Goal: Task Accomplishment & Management: Use online tool/utility

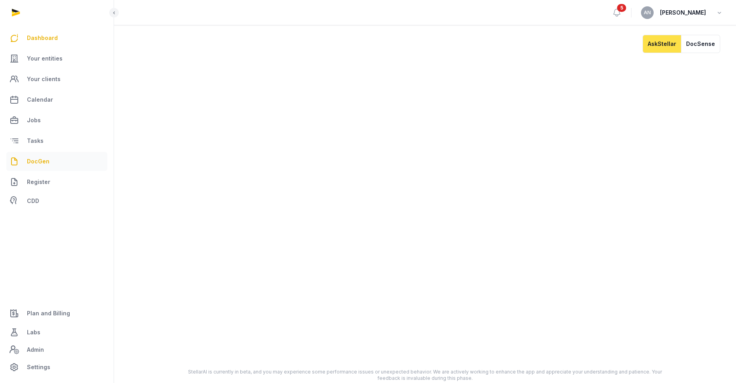
click at [44, 164] on span "DocGen" at bounding box center [38, 161] width 23 height 9
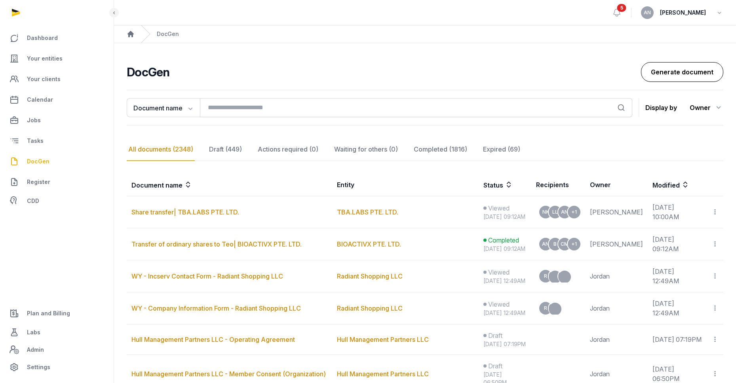
click at [688, 69] on link "Generate document" at bounding box center [682, 72] width 82 height 20
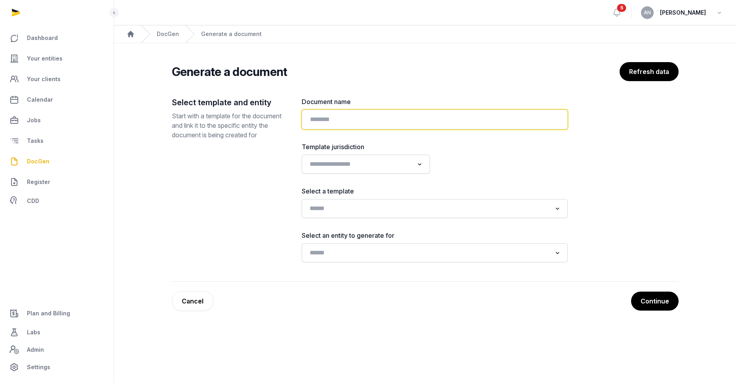
click at [372, 110] on input "text" at bounding box center [435, 120] width 266 height 20
type input "*********"
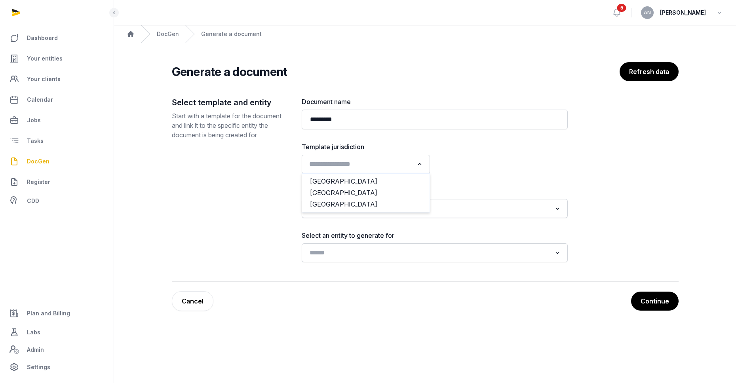
click at [340, 167] on input "Search for option" at bounding box center [359, 164] width 107 height 11
click at [337, 194] on li "[GEOGRAPHIC_DATA]" at bounding box center [365, 192] width 127 height 11
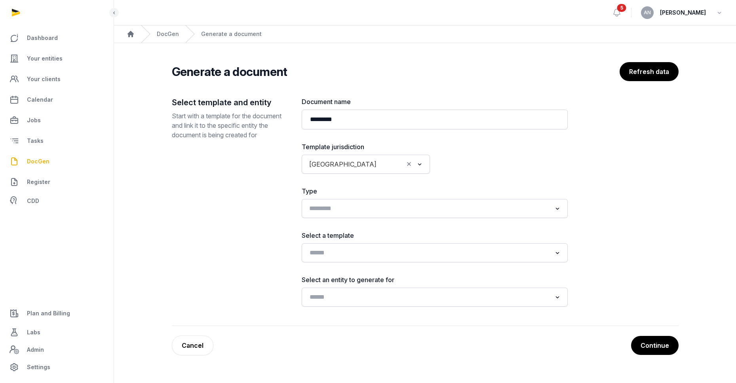
click at [336, 203] on div "Search for option" at bounding box center [428, 207] width 247 height 13
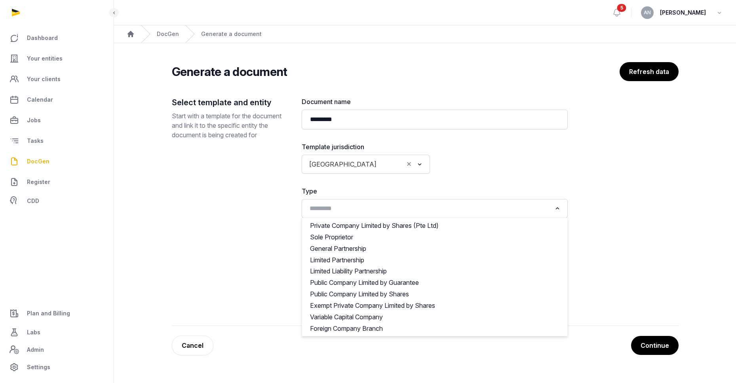
click at [478, 150] on div at bounding box center [503, 158] width 128 height 32
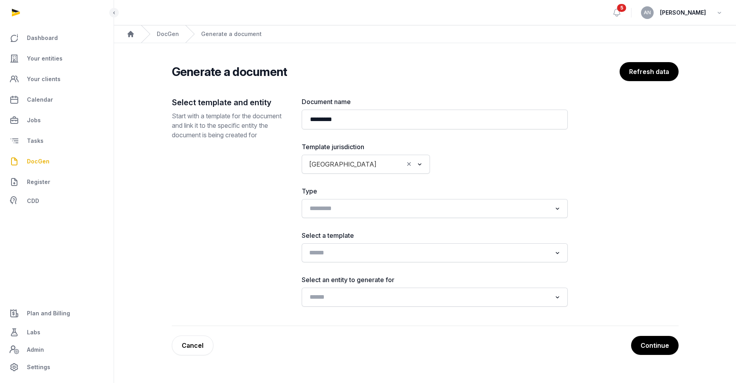
click at [361, 249] on input "Search for option" at bounding box center [428, 252] width 245 height 11
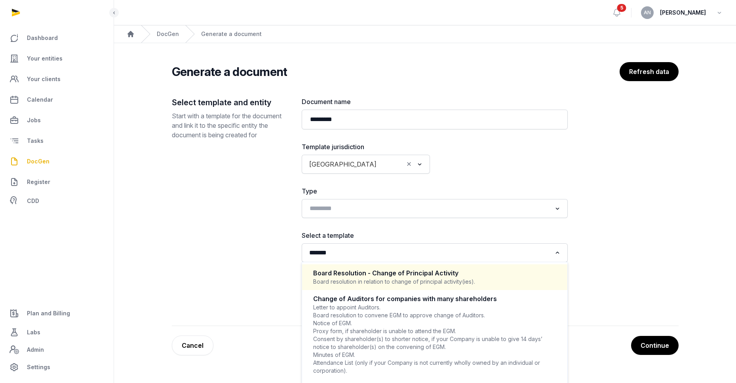
click at [349, 278] on div "Board resolution in relation to change of principal activity(ies)." at bounding box center [434, 282] width 243 height 8
type input "******"
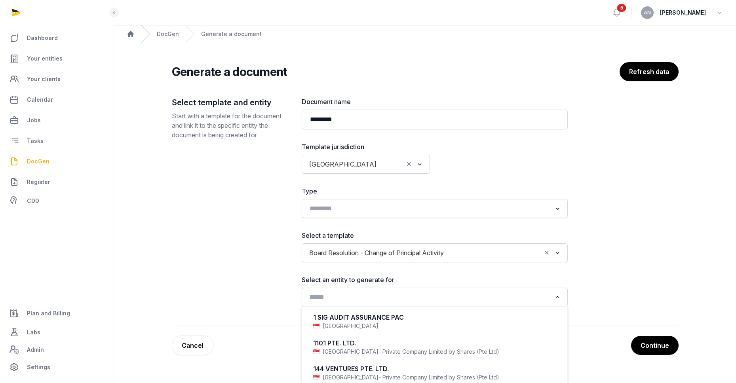
click at [337, 299] on input "Search for option" at bounding box center [428, 297] width 245 height 11
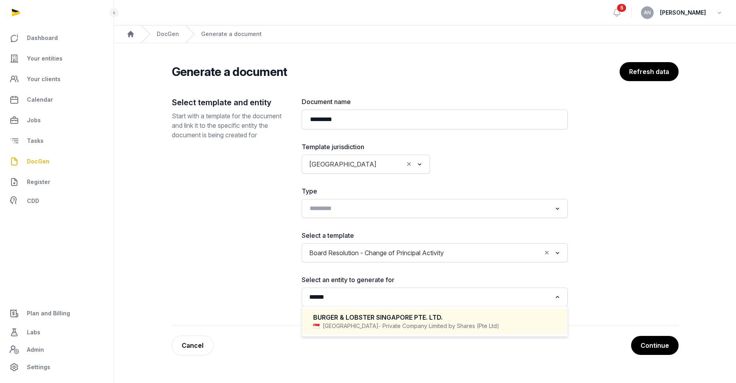
click at [378, 330] on span "- Private Company Limited by Shares (Pte Ltd)" at bounding box center [438, 326] width 121 height 8
type input "******"
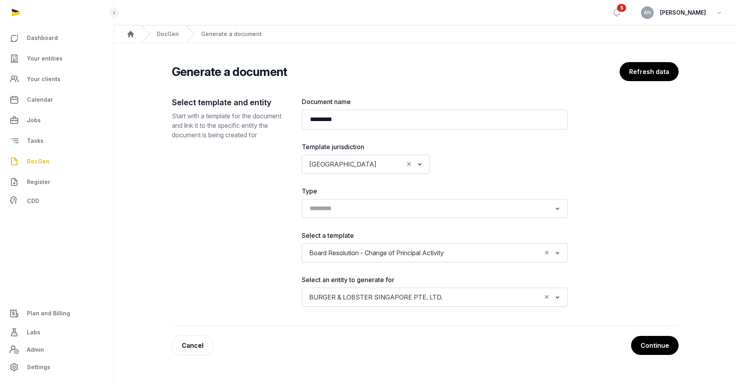
click at [606, 266] on div "Select template and entity Start with a template for the document and link it t…" at bounding box center [425, 211] width 507 height 229
click at [636, 353] on button "Continue" at bounding box center [654, 346] width 48 height 20
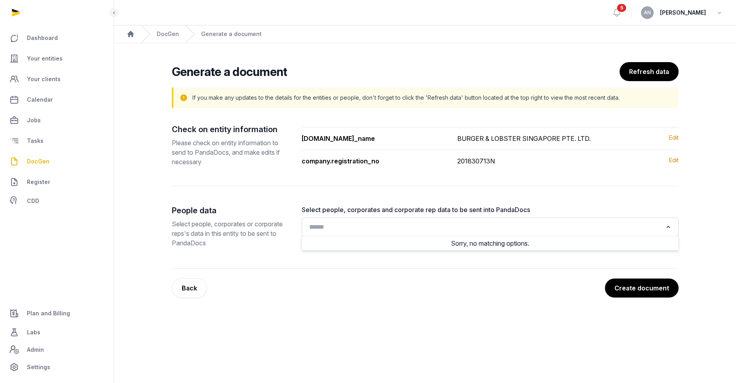
click at [444, 225] on input "Search for option" at bounding box center [484, 227] width 356 height 11
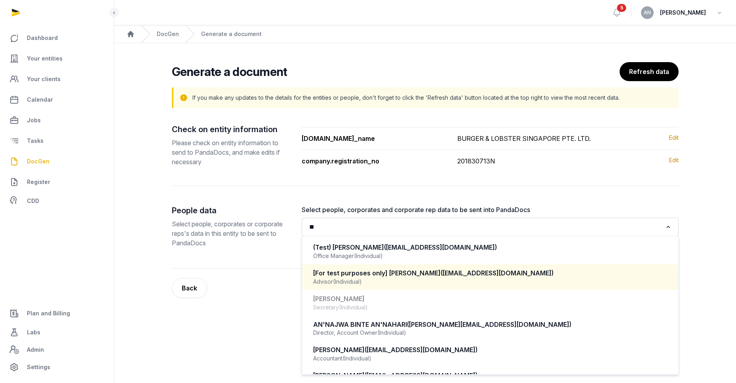
scroll to position [2, 0]
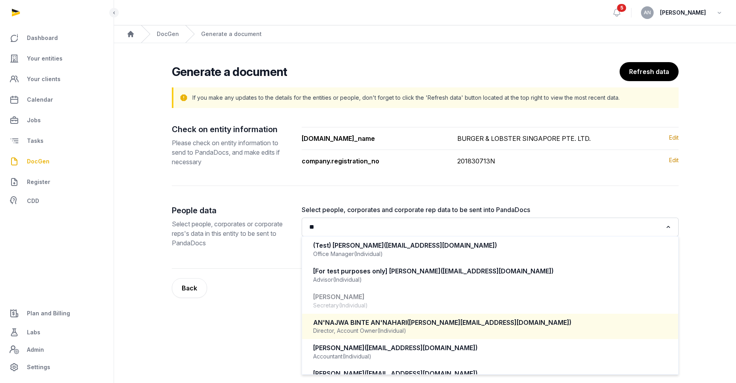
click at [391, 323] on div "AN'NAJWA BINTE AN'NAHARI ([PERSON_NAME][EMAIL_ADDRESS][DOMAIN_NAME])" at bounding box center [490, 322] width 354 height 9
type input "**"
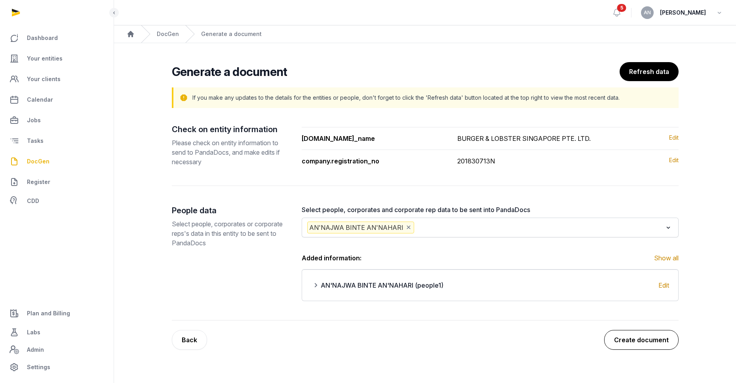
click at [634, 344] on button "Create document" at bounding box center [641, 340] width 74 height 20
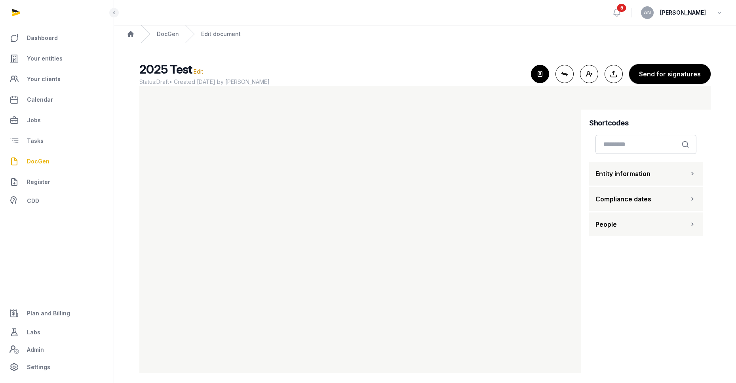
click at [629, 172] on span "Entity information" at bounding box center [622, 173] width 55 height 9
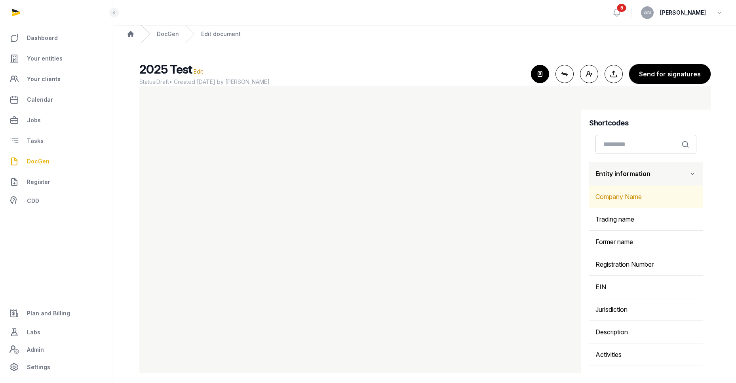
scroll to position [11, 0]
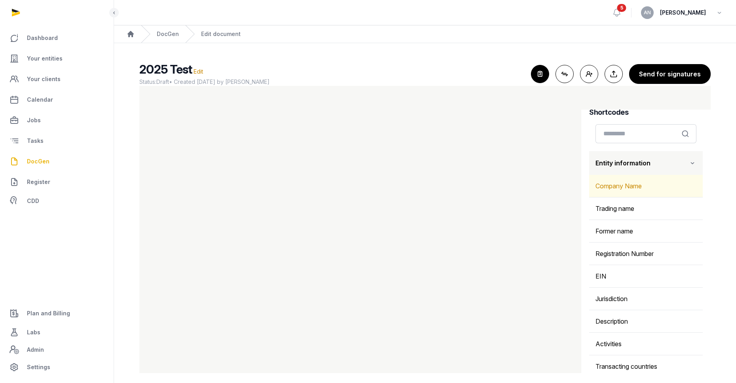
click at [624, 186] on div "Company Name" at bounding box center [646, 186] width 114 height 22
click at [686, 159] on button "Entity information" at bounding box center [646, 163] width 114 height 24
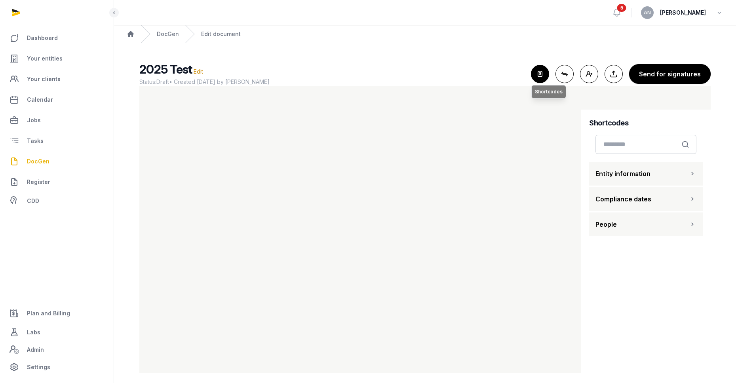
click at [539, 74] on icon "button" at bounding box center [539, 73] width 17 height 17
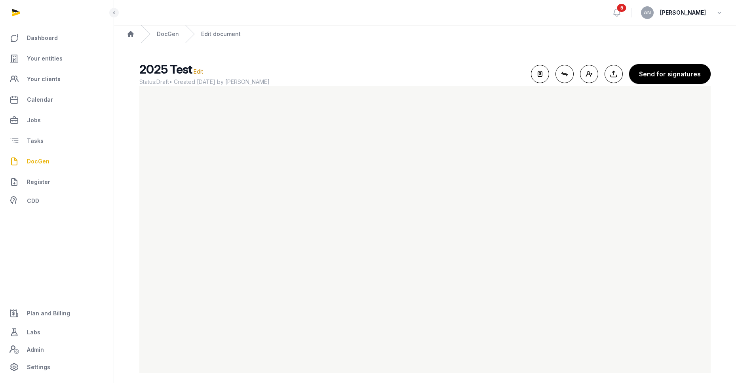
scroll to position [6, 0]
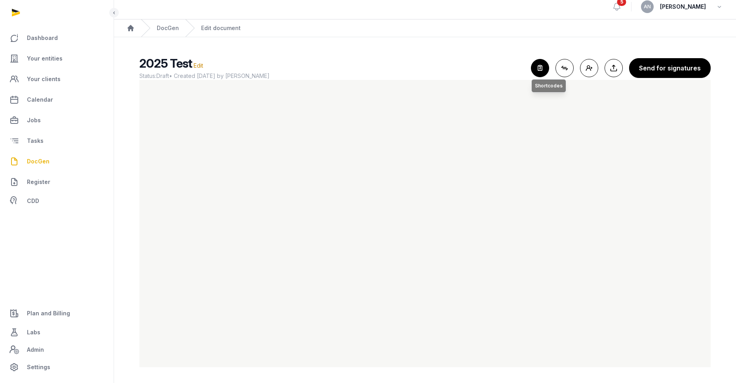
click at [545, 65] on icon "button" at bounding box center [539, 67] width 17 height 17
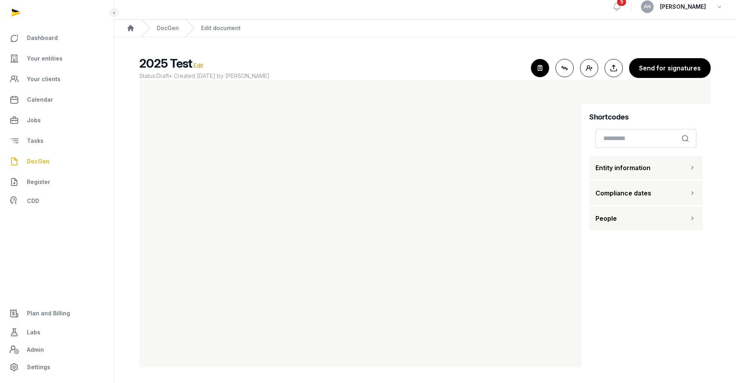
click at [635, 214] on button "People" at bounding box center [646, 219] width 114 height 24
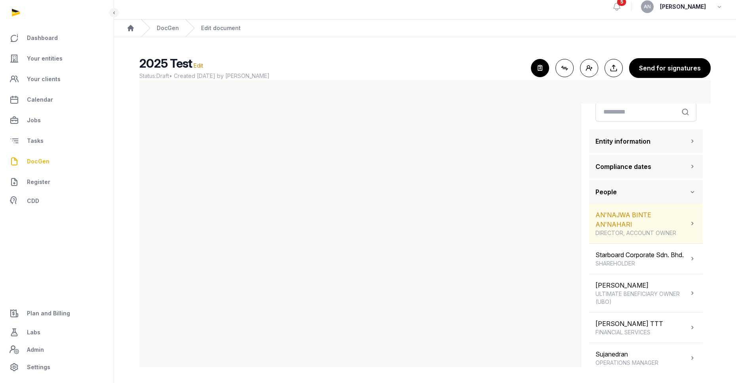
scroll to position [30, 0]
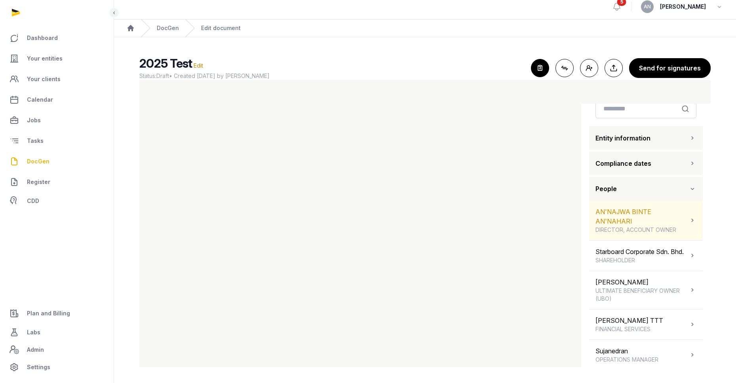
click at [616, 226] on span "DIRECTOR, ACCOUNT OWNER" at bounding box center [641, 230] width 93 height 8
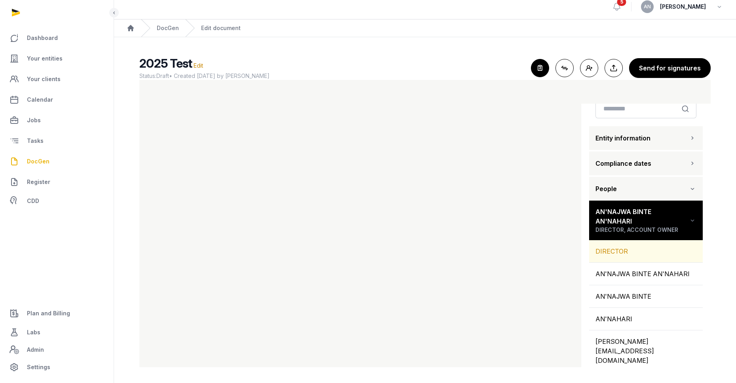
click at [617, 240] on div "DIRECTOR" at bounding box center [646, 251] width 114 height 22
click at [615, 263] on div "AN'NAJWA BINTE AN'NAHARI" at bounding box center [646, 274] width 114 height 22
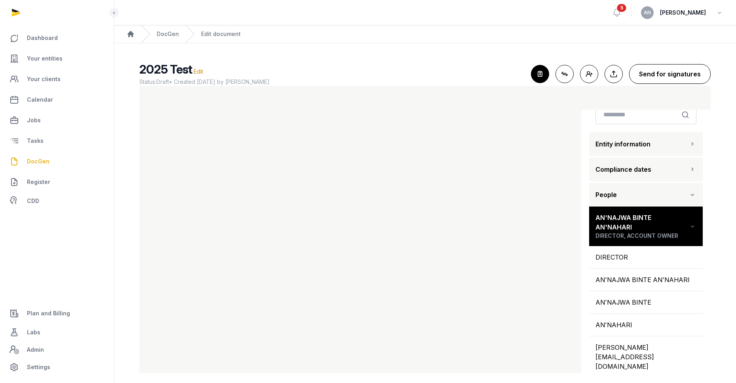
click at [645, 76] on button "Send for signatures" at bounding box center [670, 74] width 82 height 20
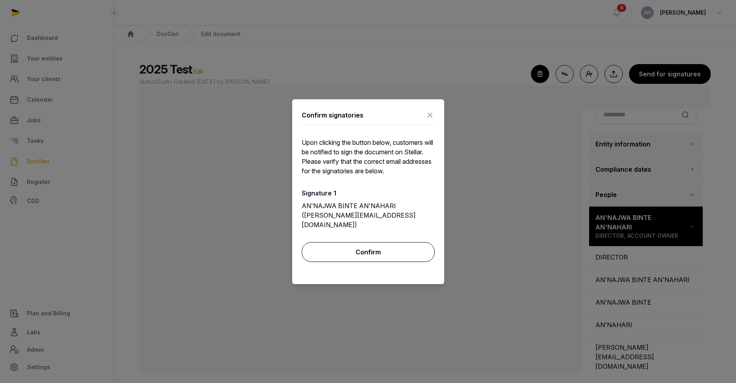
click at [331, 248] on button "Confirm" at bounding box center [368, 252] width 133 height 20
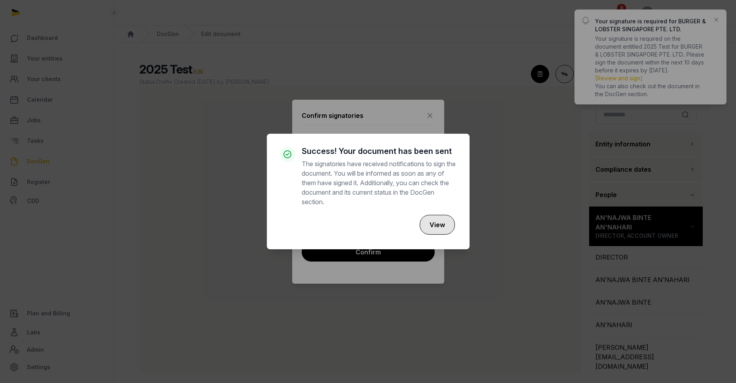
click at [433, 222] on button "View" at bounding box center [436, 225] width 35 height 20
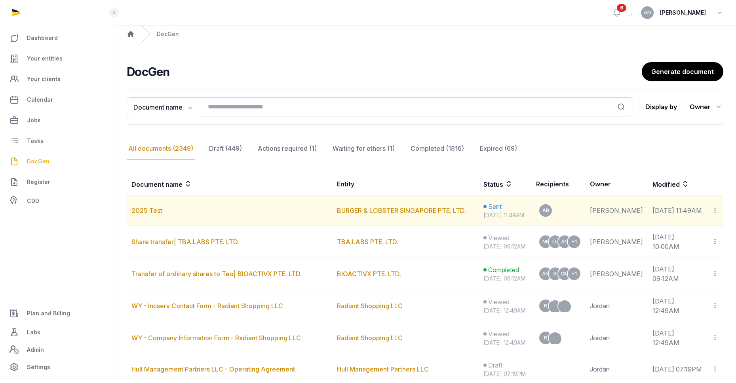
click at [715, 214] on icon at bounding box center [714, 210] width 7 height 8
click at [670, 237] on div "Copy links" at bounding box center [682, 231] width 56 height 9
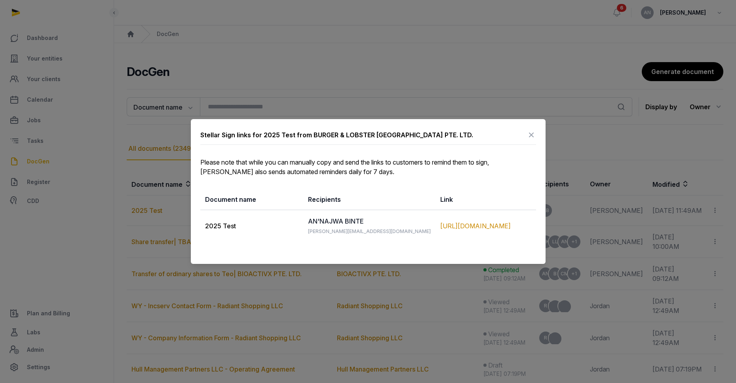
click at [531, 132] on icon at bounding box center [530, 135] width 9 height 13
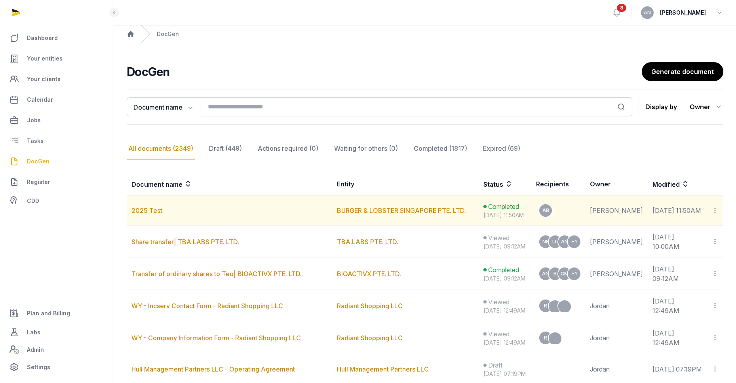
click at [711, 214] on icon at bounding box center [714, 210] width 7 height 8
click at [677, 236] on span "View in Entity Documents" at bounding box center [661, 232] width 73 height 8
